Goal: Transaction & Acquisition: Purchase product/service

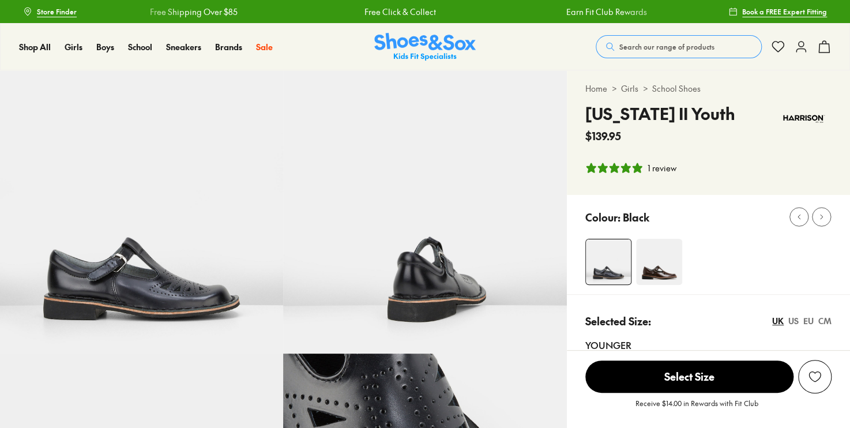
drag, startPoint x: 0, startPoint y: 0, endPoint x: 432, endPoint y: 251, distance: 500.2
click at [432, 248] on img at bounding box center [424, 211] width 283 height 283
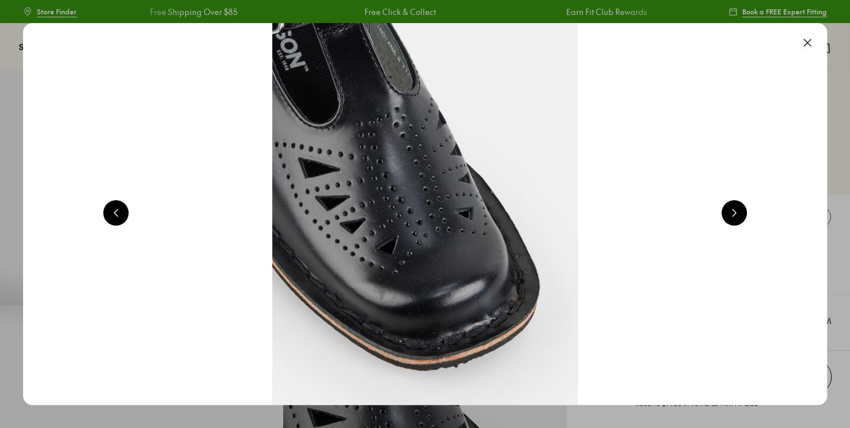
scroll to position [0, 1616]
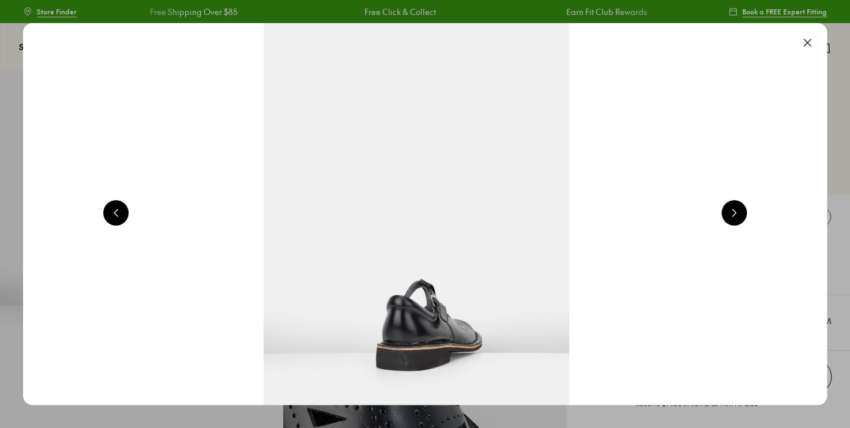
select select "*"
click at [811, 44] on button at bounding box center [806, 42] width 25 height 25
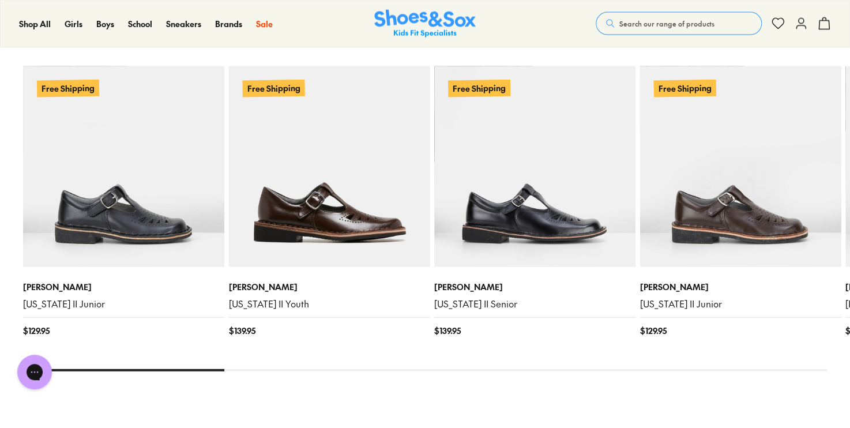
scroll to position [1184, 0]
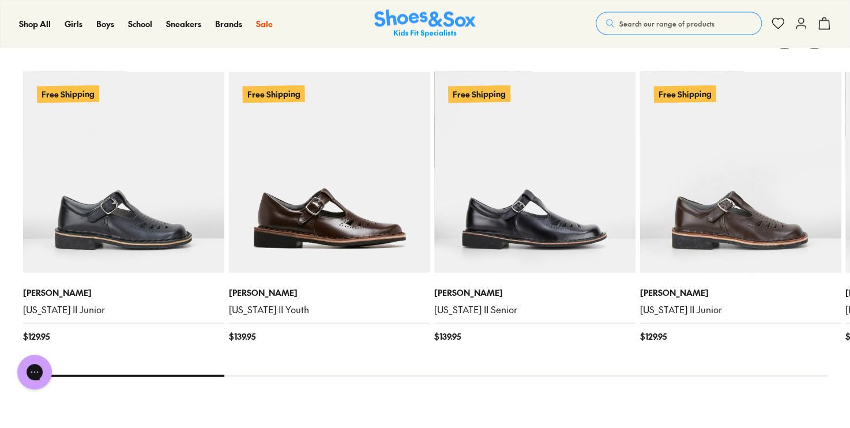
drag, startPoint x: 220, startPoint y: 374, endPoint x: 302, endPoint y: 381, distance: 82.2
click at [302, 381] on div "You Might Like Recently Viewed Free Shipping Harrison Indiana II Junior $ 129.9…" at bounding box center [425, 222] width 804 height 394
click at [312, 375] on div at bounding box center [425, 376] width 804 height 2
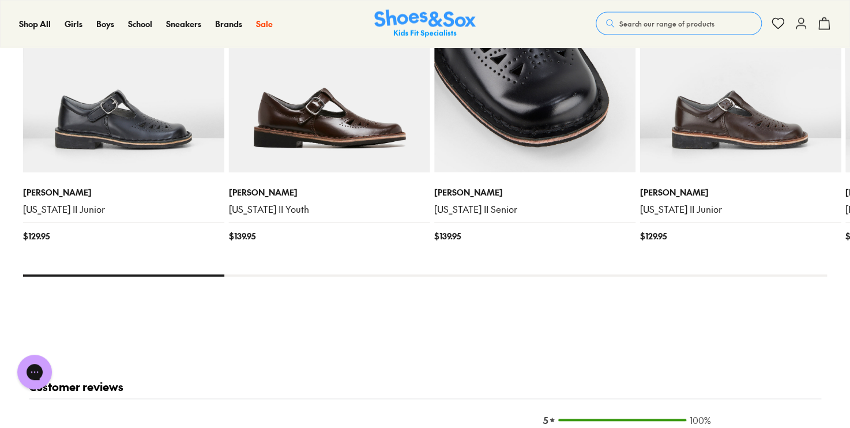
scroll to position [1278, 0]
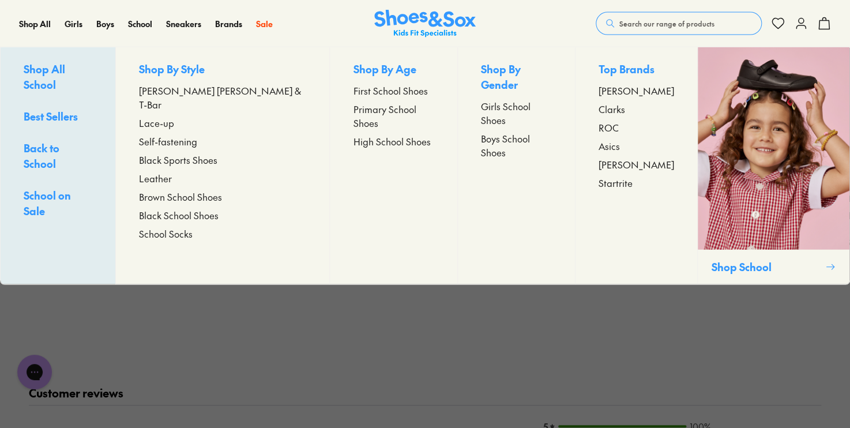
click at [490, 99] on span "Girls School Shoes" at bounding box center [516, 113] width 71 height 28
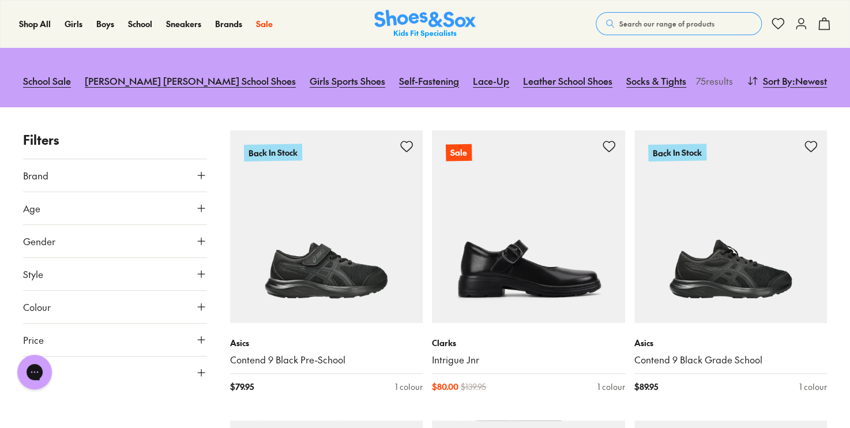
scroll to position [156, 0]
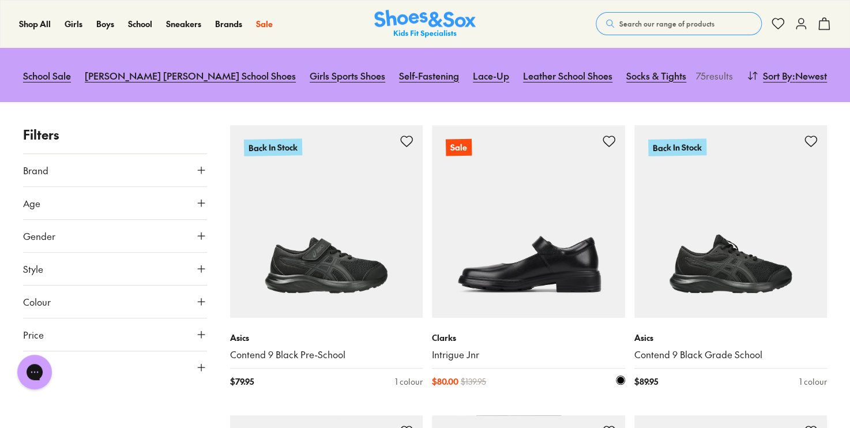
click at [505, 256] on img at bounding box center [528, 221] width 193 height 193
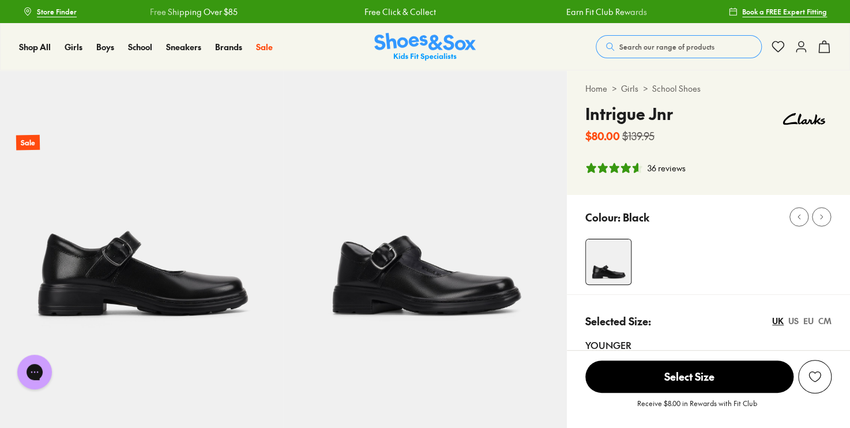
select select "*"
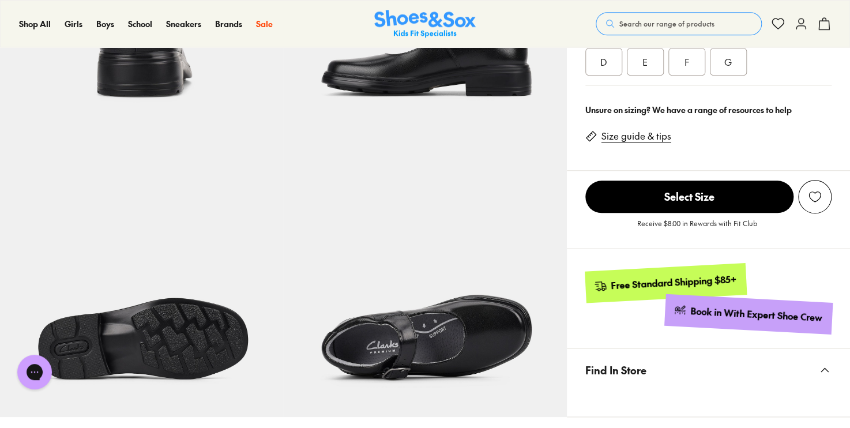
scroll to position [224, 0]
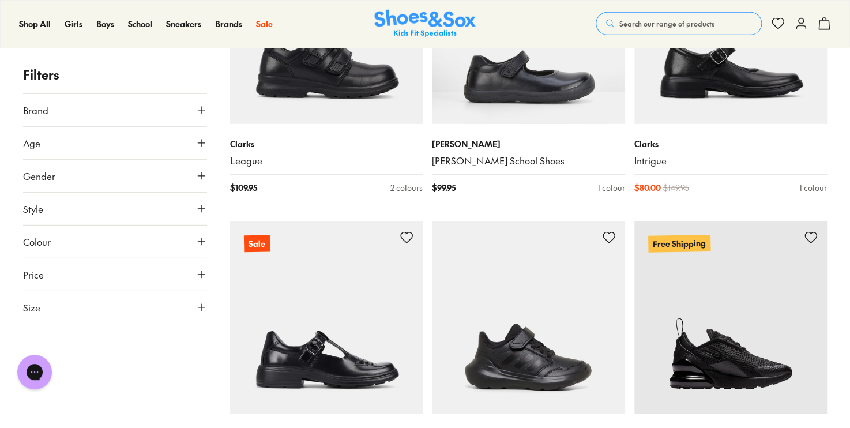
scroll to position [1547, 0]
